Goal: Task Accomplishment & Management: Manage account settings

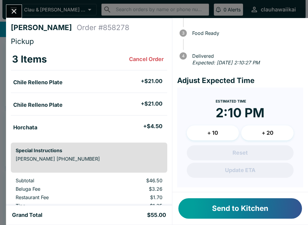
scroll to position [52, 0]
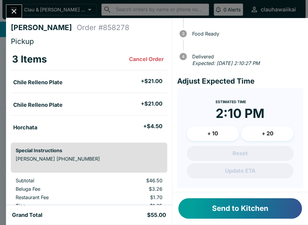
click at [228, 210] on button "Send to Kitchen" at bounding box center [241, 208] width 124 height 20
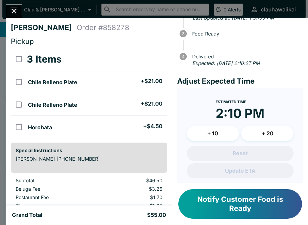
click at [44, 85] on h5 "Chile Relleno Plate" at bounding box center [52, 82] width 49 height 7
checkbox input "true"
click at [52, 107] on h5 "Chile Relleno Plate" at bounding box center [52, 104] width 49 height 7
checkbox input "true"
click at [98, 131] on li "Horchata + $4.50" at bounding box center [97, 126] width 142 height 13
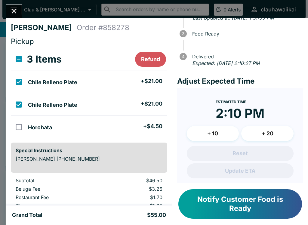
checkbox input "true"
click at [148, 59] on button "Refund" at bounding box center [150, 59] width 31 height 15
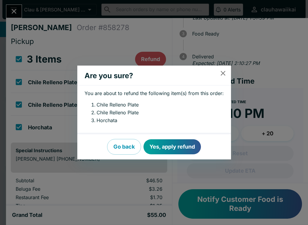
click at [176, 145] on button "Yes, apply refund" at bounding box center [173, 146] width 58 height 15
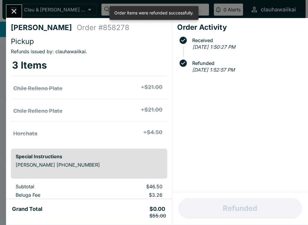
click at [13, 14] on icon "Close" at bounding box center [14, 11] width 8 height 8
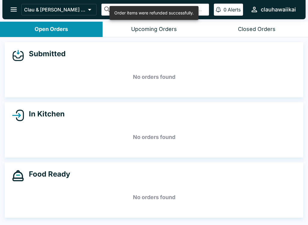
click at [13, 10] on icon "open drawer" at bounding box center [14, 10] width 6 height 4
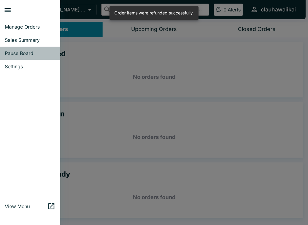
click at [31, 54] on span "Pause Board" at bounding box center [30, 53] width 51 height 6
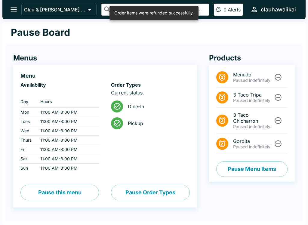
click at [239, 167] on button "Pause Menu Items" at bounding box center [252, 169] width 71 height 16
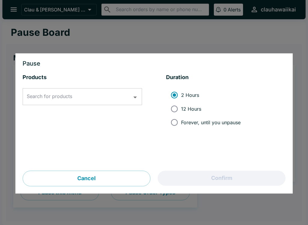
click at [83, 92] on input "Search for products" at bounding box center [77, 96] width 105 height 11
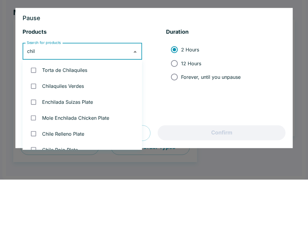
type input "[GEOGRAPHIC_DATA]"
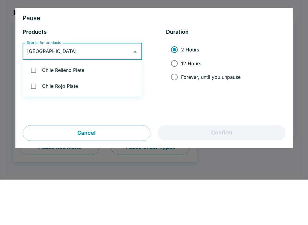
click at [57, 108] on li "Chile Relleno Plate" at bounding box center [83, 116] width 120 height 16
checkbox input "true"
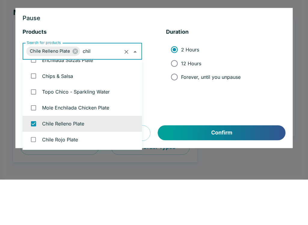
scroll to position [10, 0]
type input "[GEOGRAPHIC_DATA]"
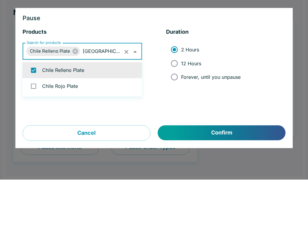
scroll to position [0, 0]
click at [73, 124] on li "Chile Rojo Plate" at bounding box center [83, 132] width 120 height 16
checkbox input "true"
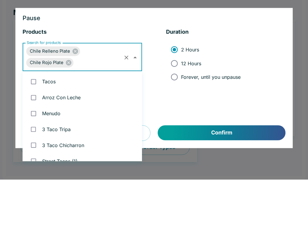
scroll to position [597, 0]
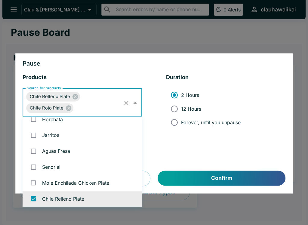
click at [190, 176] on button "Confirm" at bounding box center [222, 178] width 128 height 15
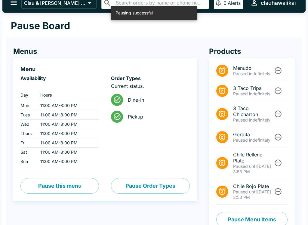
scroll to position [13, 0]
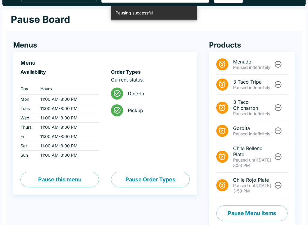
click at [225, 191] on div at bounding box center [225, 186] width 17 height 12
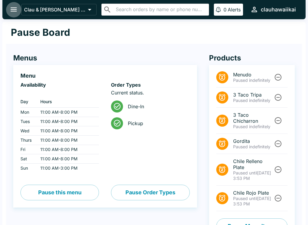
click at [8, 5] on button "open drawer" at bounding box center [13, 9] width 15 height 15
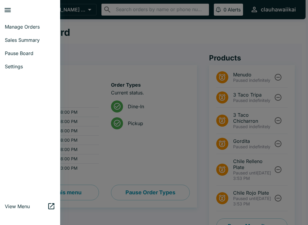
click at [39, 56] on span "Pause Board" at bounding box center [30, 53] width 51 height 6
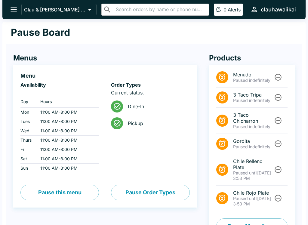
click at [11, 13] on icon "open drawer" at bounding box center [14, 9] width 8 height 8
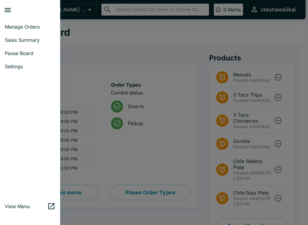
click at [35, 27] on span "Manage Orders" at bounding box center [30, 27] width 51 height 6
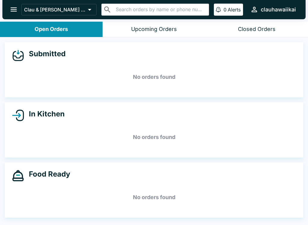
click at [268, 33] on button "Closed Orders" at bounding box center [257, 29] width 103 height 15
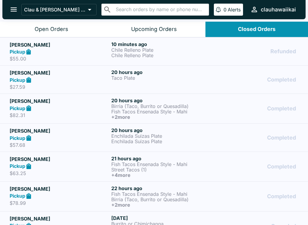
click at [201, 55] on p "Chile Relleno Plate" at bounding box center [160, 55] width 99 height 5
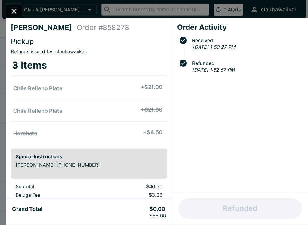
click at [16, 12] on icon "Close" at bounding box center [14, 11] width 8 height 8
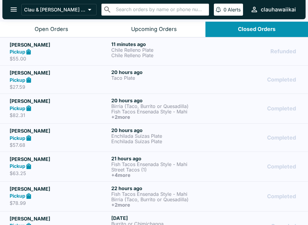
click at [46, 27] on div "Open Orders" at bounding box center [52, 29] width 34 height 7
